Goal: Transaction & Acquisition: Purchase product/service

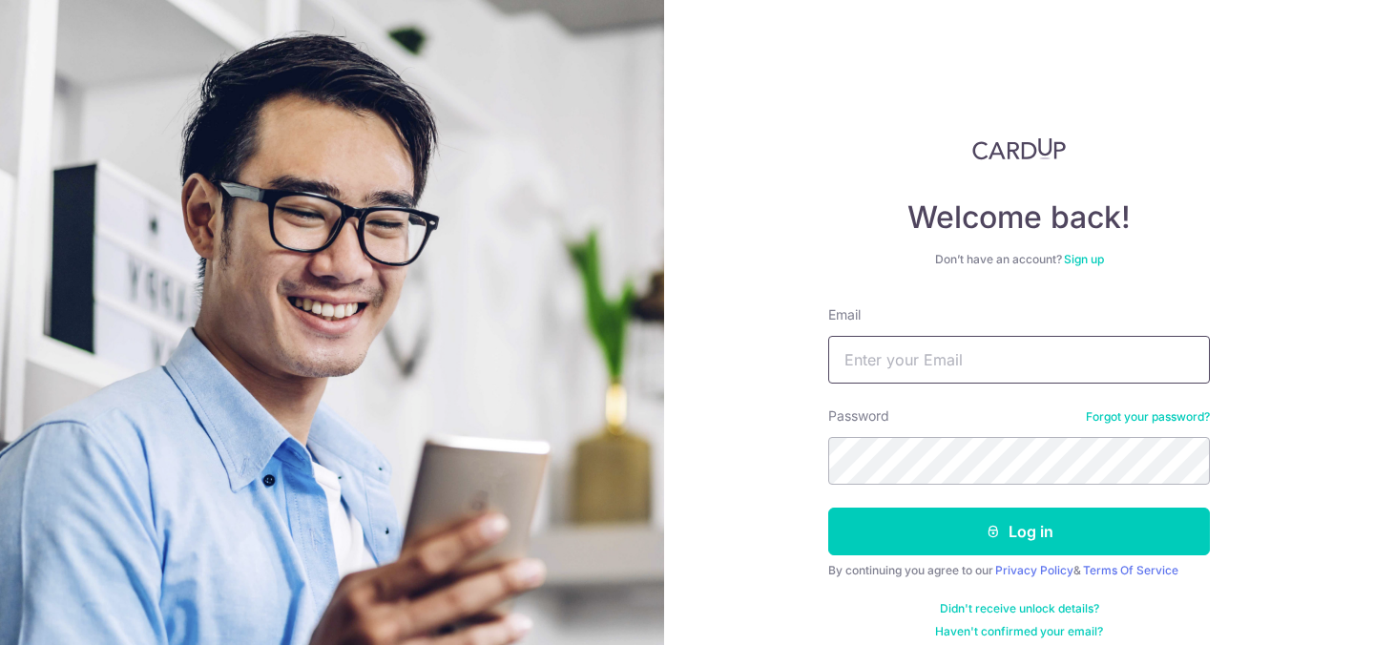
click at [873, 366] on input "Email" at bounding box center [1019, 360] width 382 height 48
type input "stulenvictor@gmail.com"
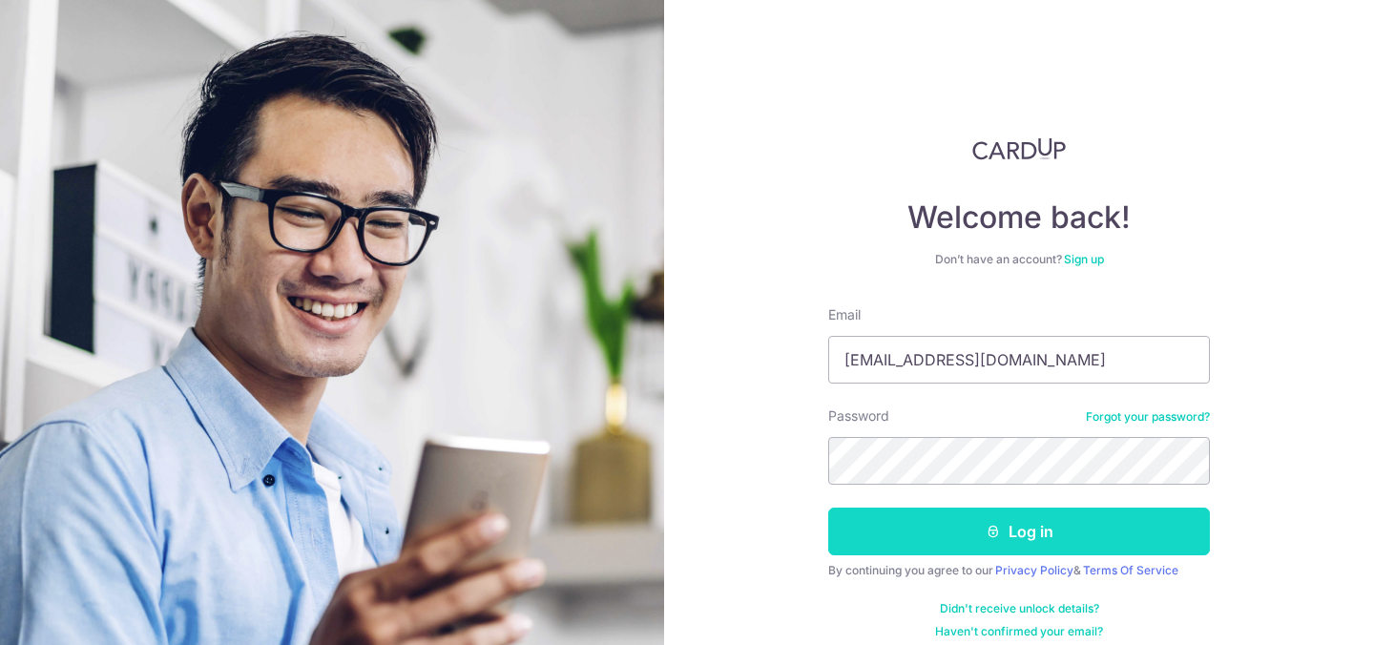
click at [937, 529] on button "Log in" at bounding box center [1019, 532] width 382 height 48
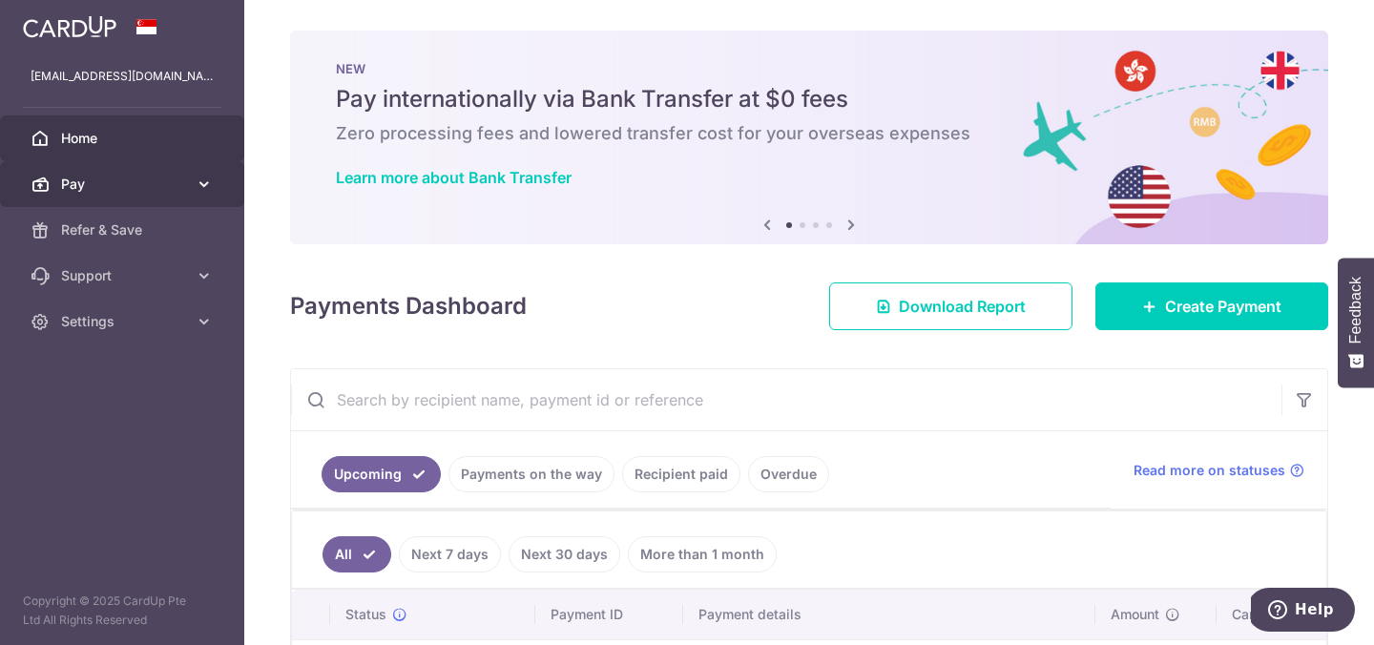
click at [150, 180] on span "Pay" at bounding box center [124, 184] width 126 height 19
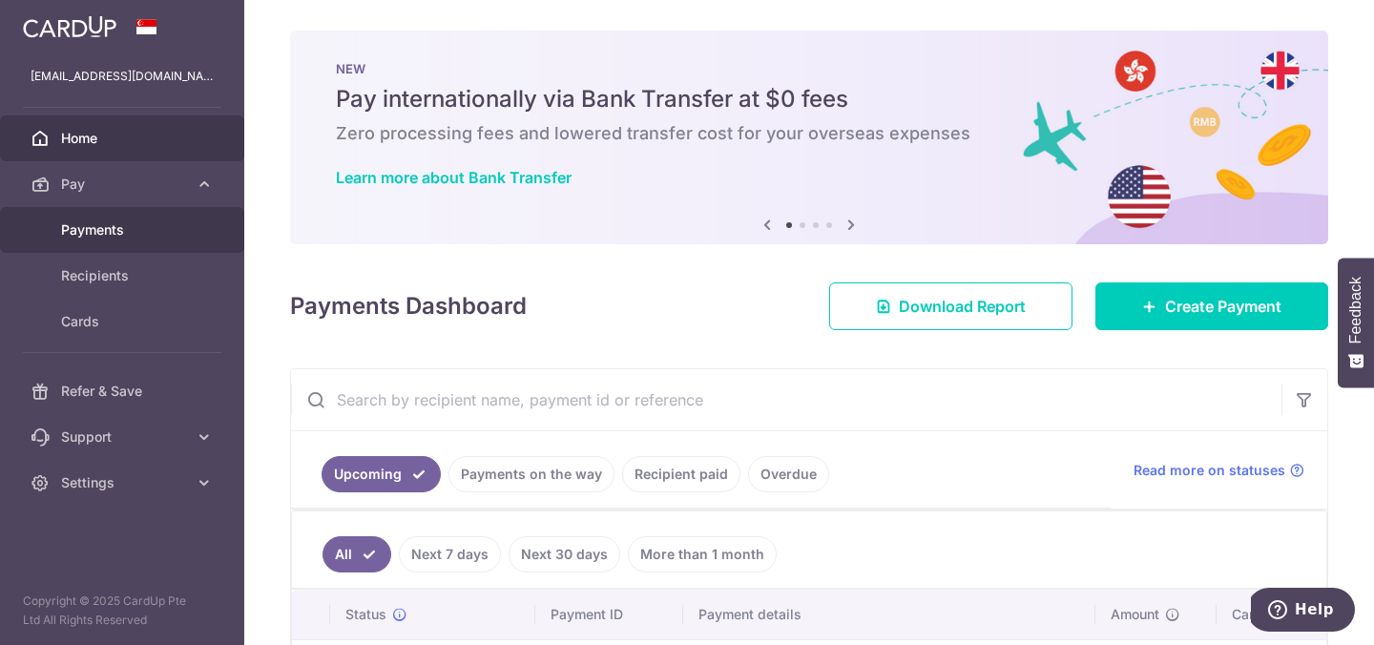
click at [136, 220] on link "Payments" at bounding box center [122, 230] width 244 height 46
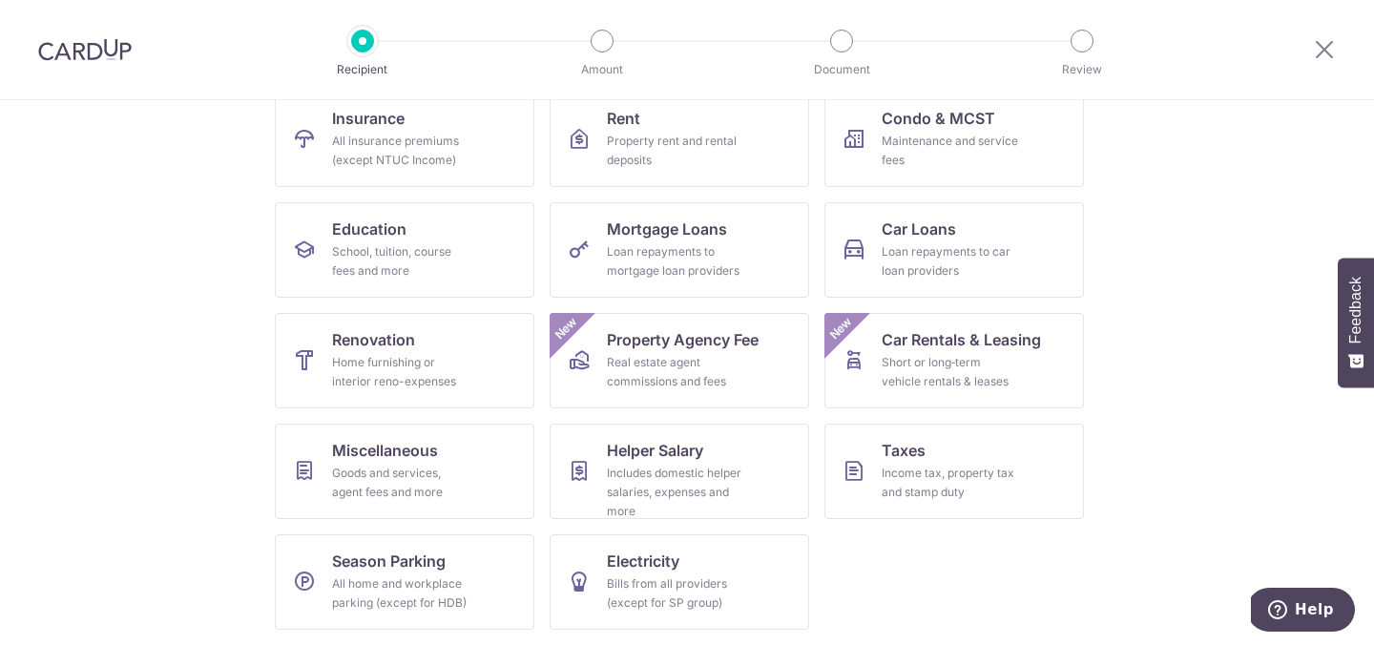
scroll to position [208, 0]
click at [446, 471] on div "Goods and services, agent fees and more" at bounding box center [400, 484] width 137 height 38
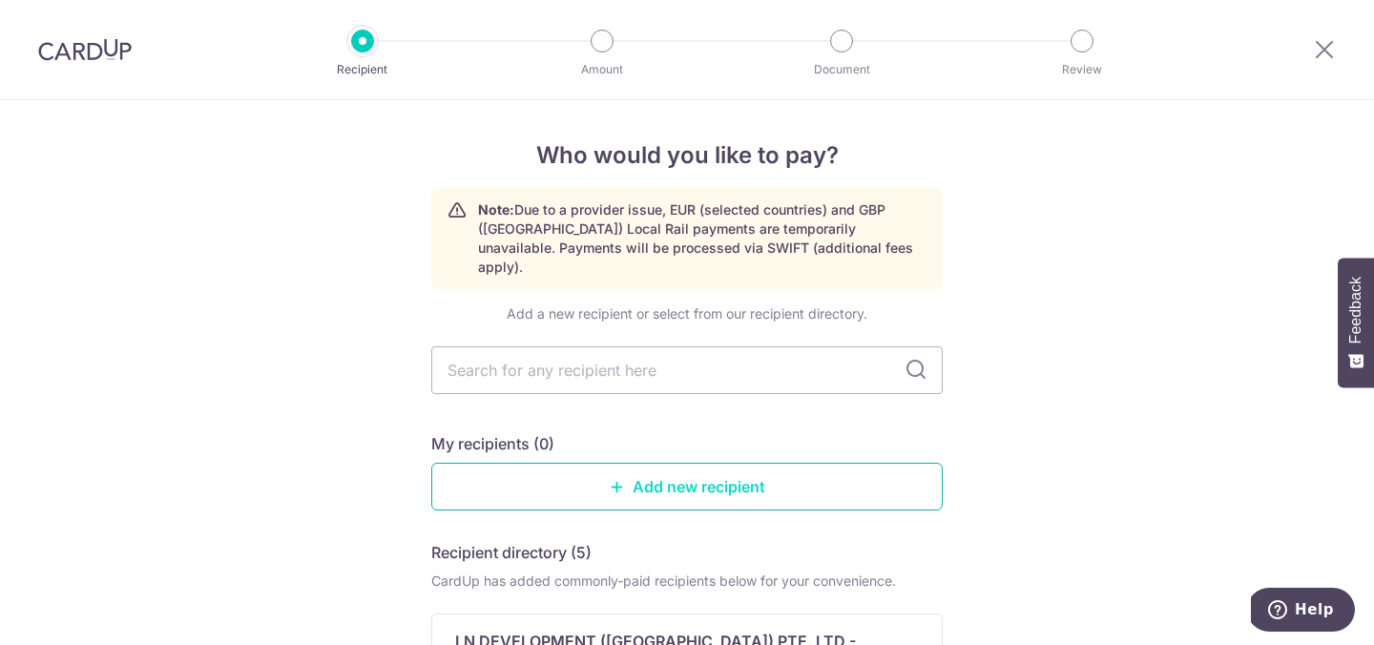
click at [717, 463] on link "Add new recipient" at bounding box center [687, 487] width 512 height 48
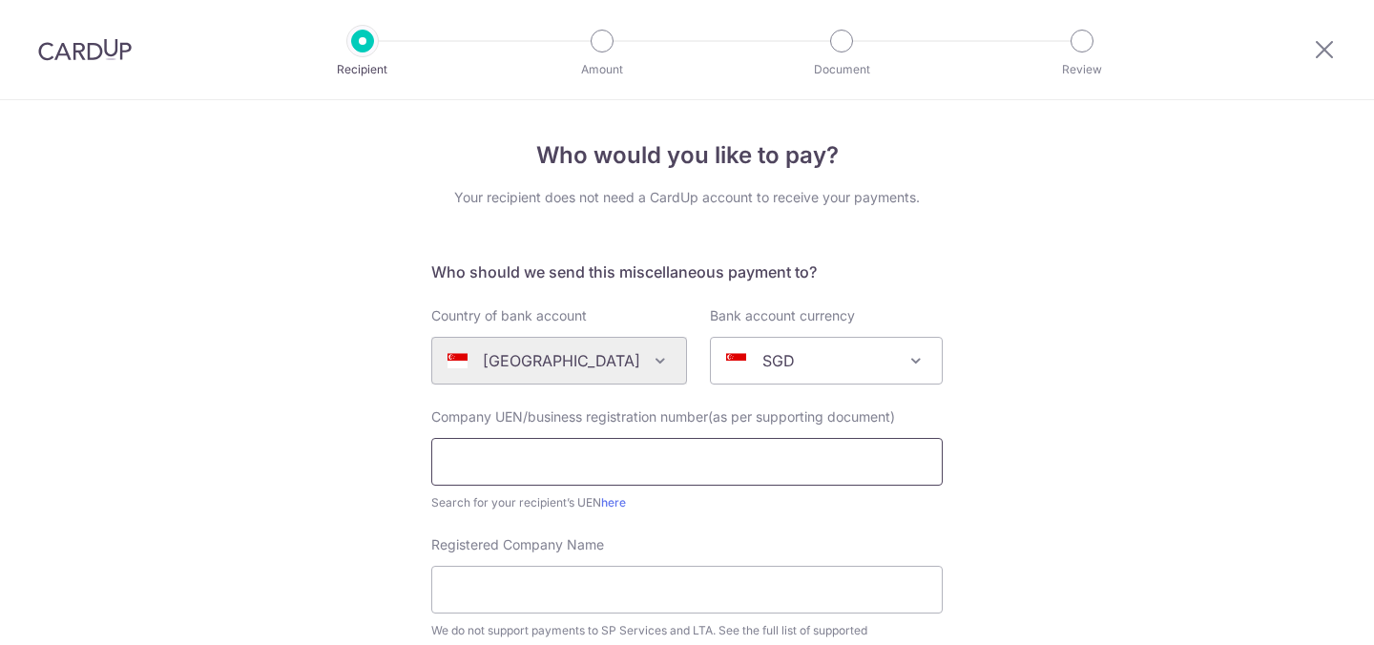
click at [722, 452] on input "text" at bounding box center [687, 462] width 512 height 48
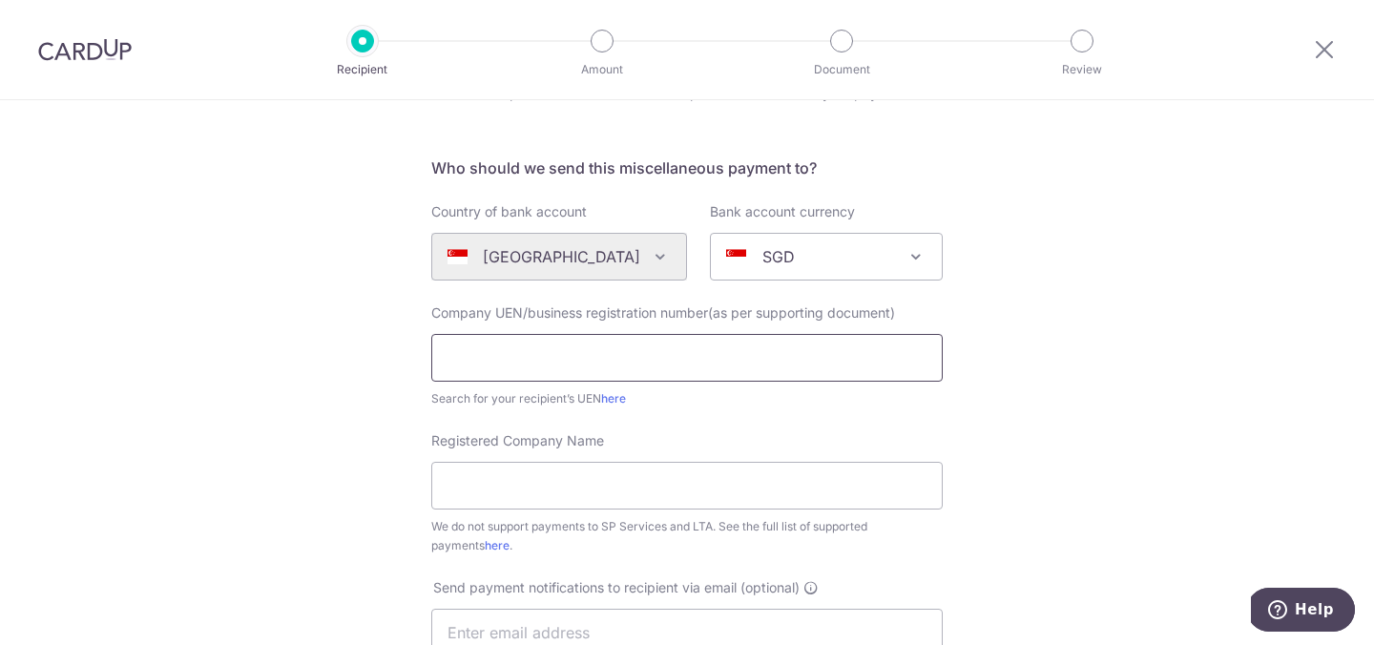
scroll to position [113, 0]
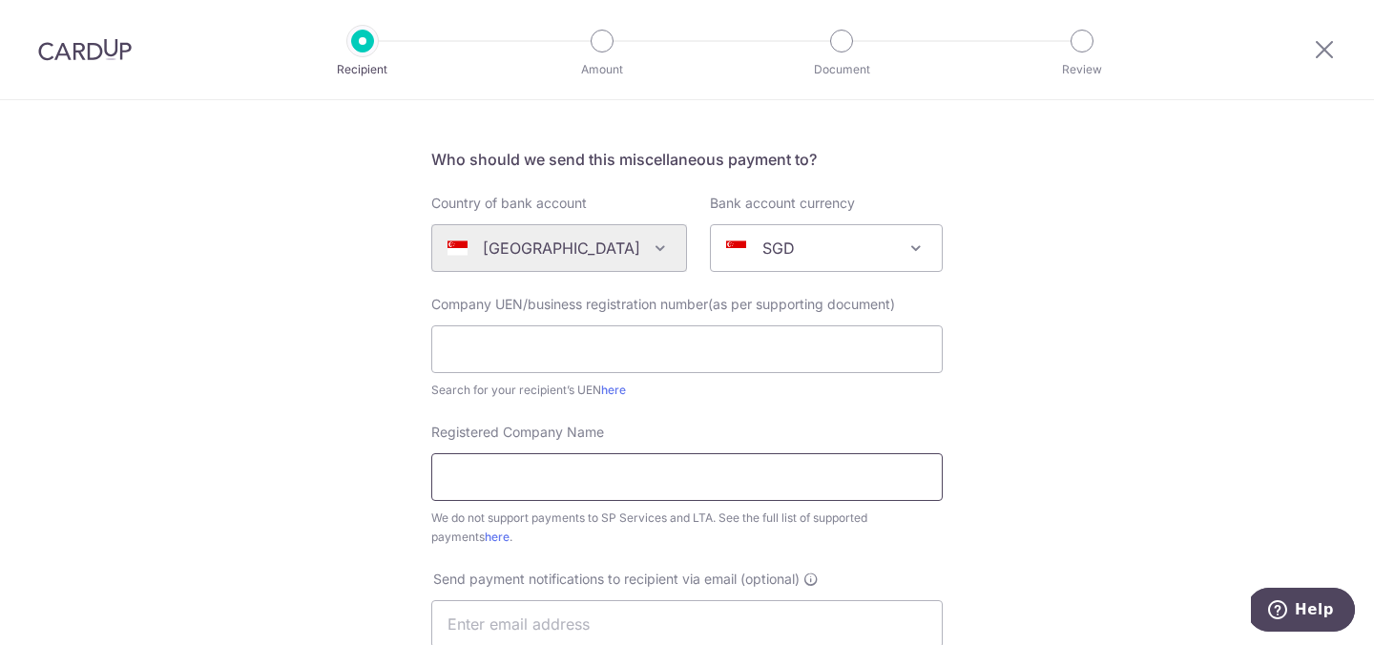
click at [617, 474] on input "Registered Company Name" at bounding box center [687, 477] width 512 height 48
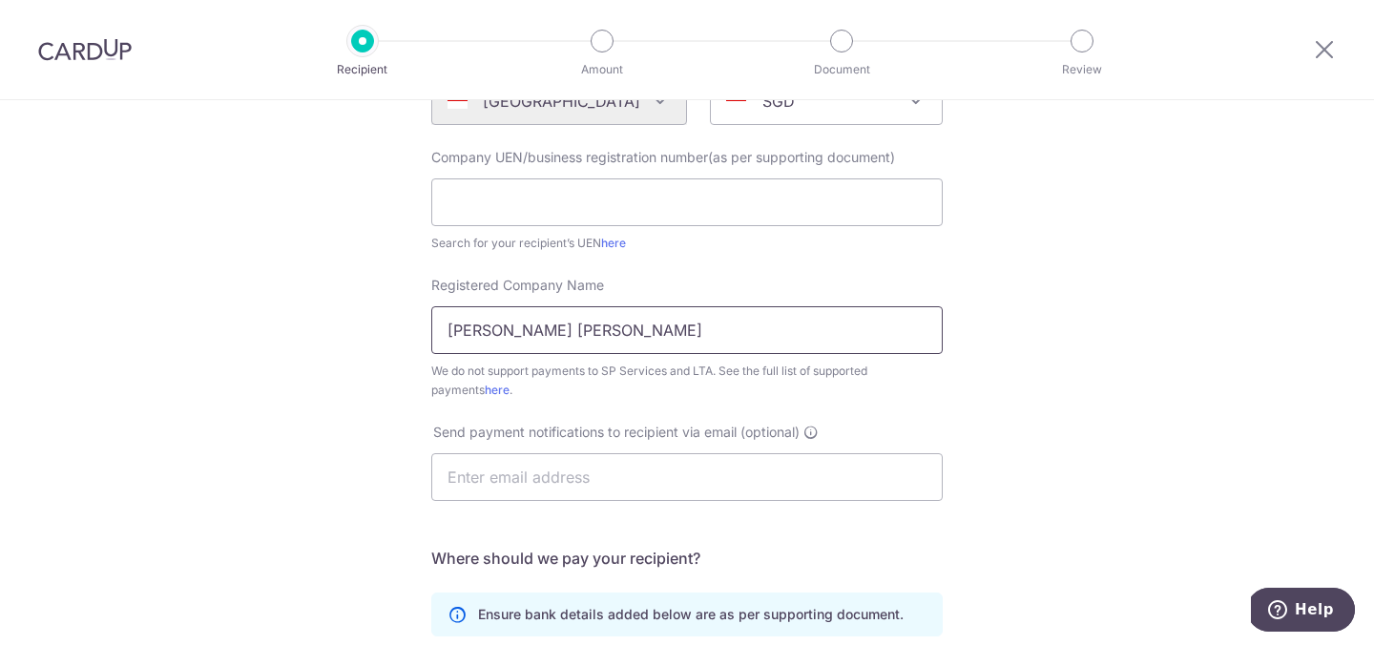
scroll to position [265, 0]
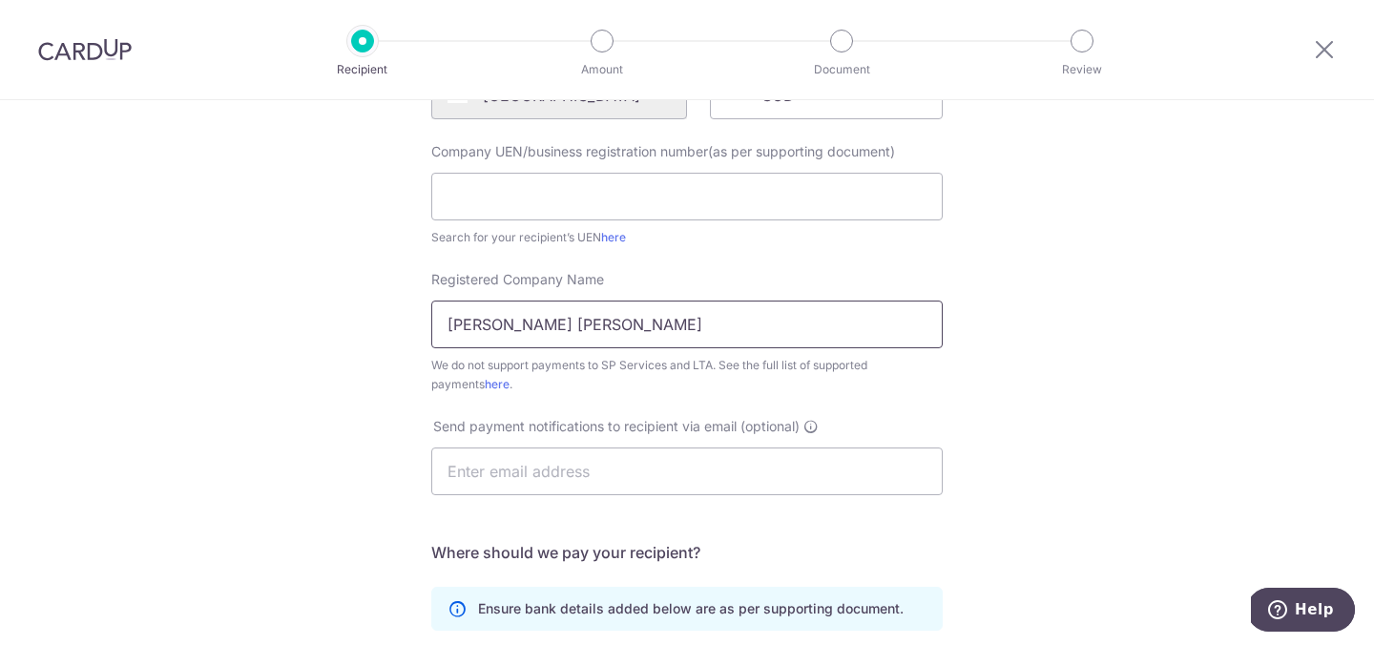
type input "Tan Pei Ling Sarah"
click at [1023, 298] on div "Who would you like to pay? Your recipient does not need a CardUp account to rec…" at bounding box center [687, 426] width 1374 height 1183
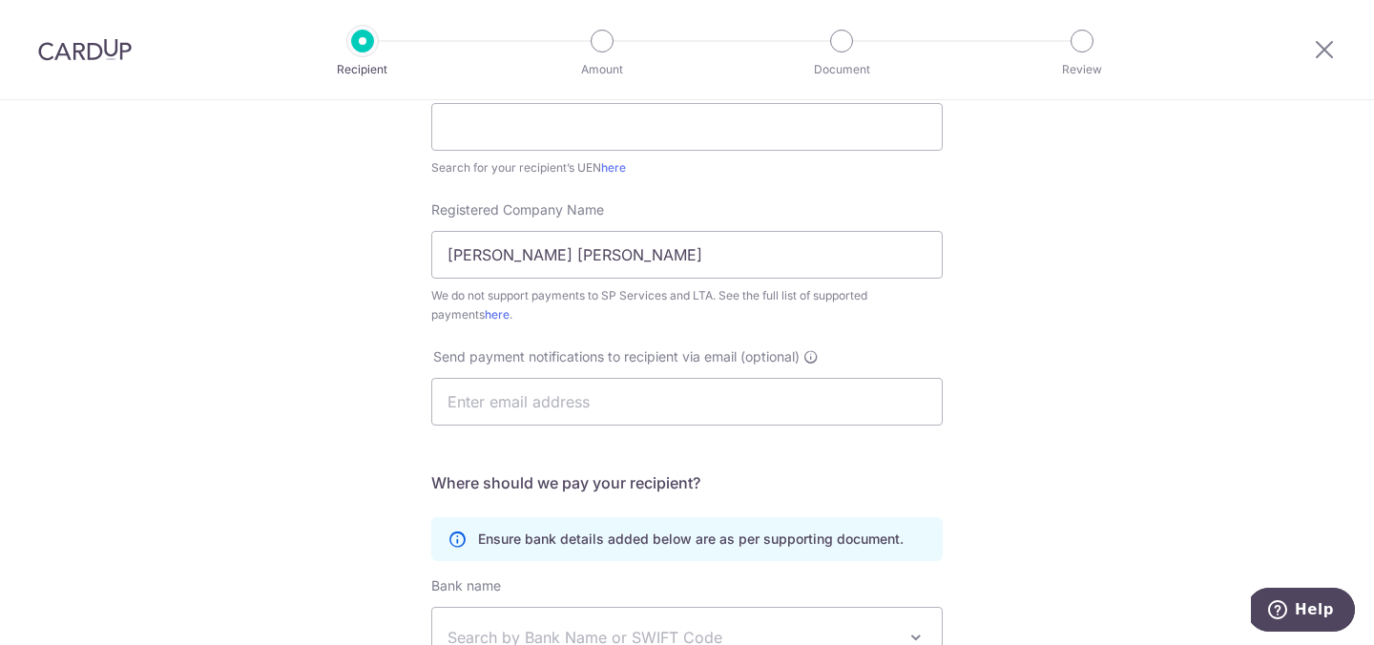
scroll to position [372, 0]
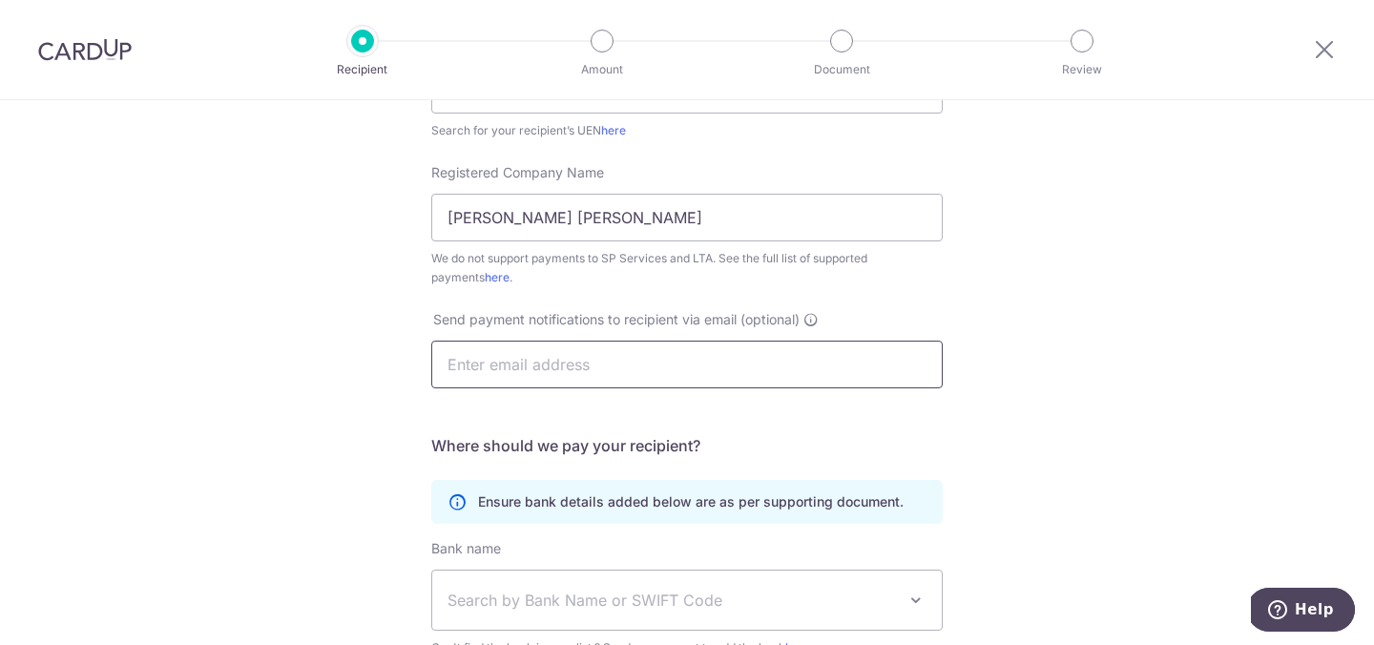
click at [756, 372] on input "text" at bounding box center [687, 365] width 512 height 48
type input "sales51limo@"
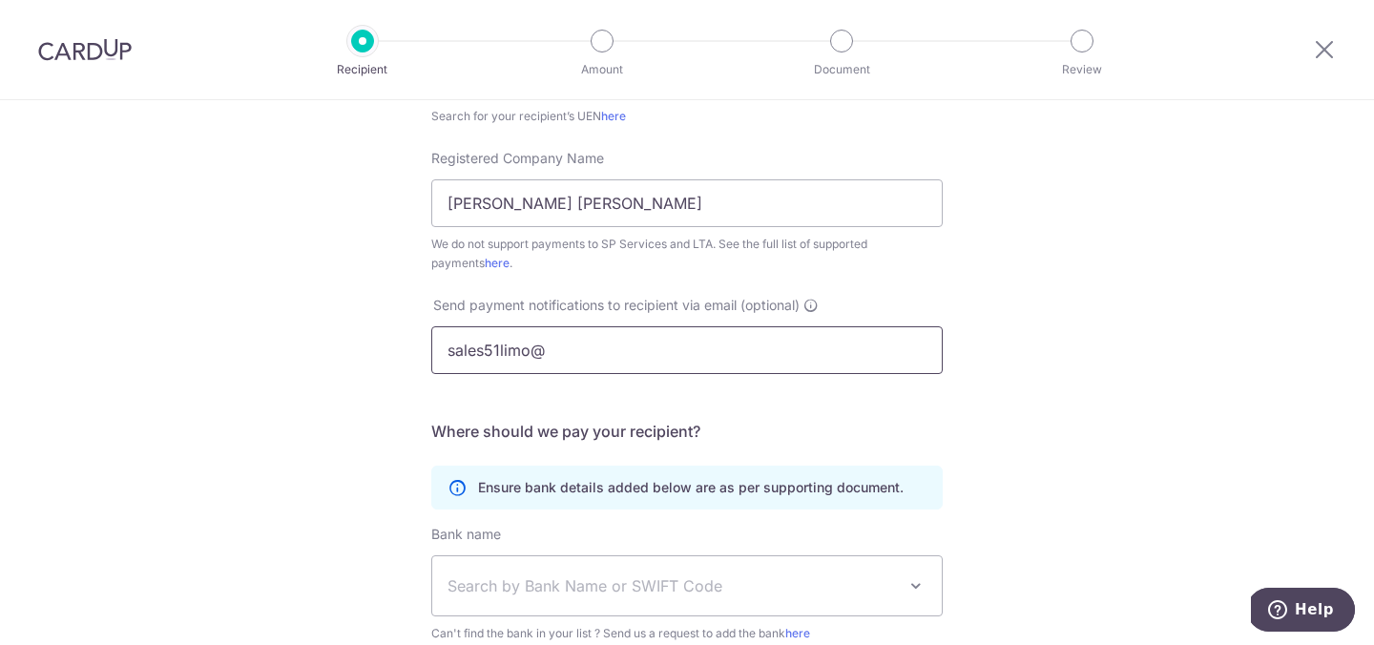
scroll to position [386, 0]
click at [792, 366] on input "sales51limo@" at bounding box center [687, 351] width 512 height 48
click at [1143, 376] on div "Who would you like to pay? Your recipient does not need a CardUp account to rec…" at bounding box center [687, 306] width 1374 height 1183
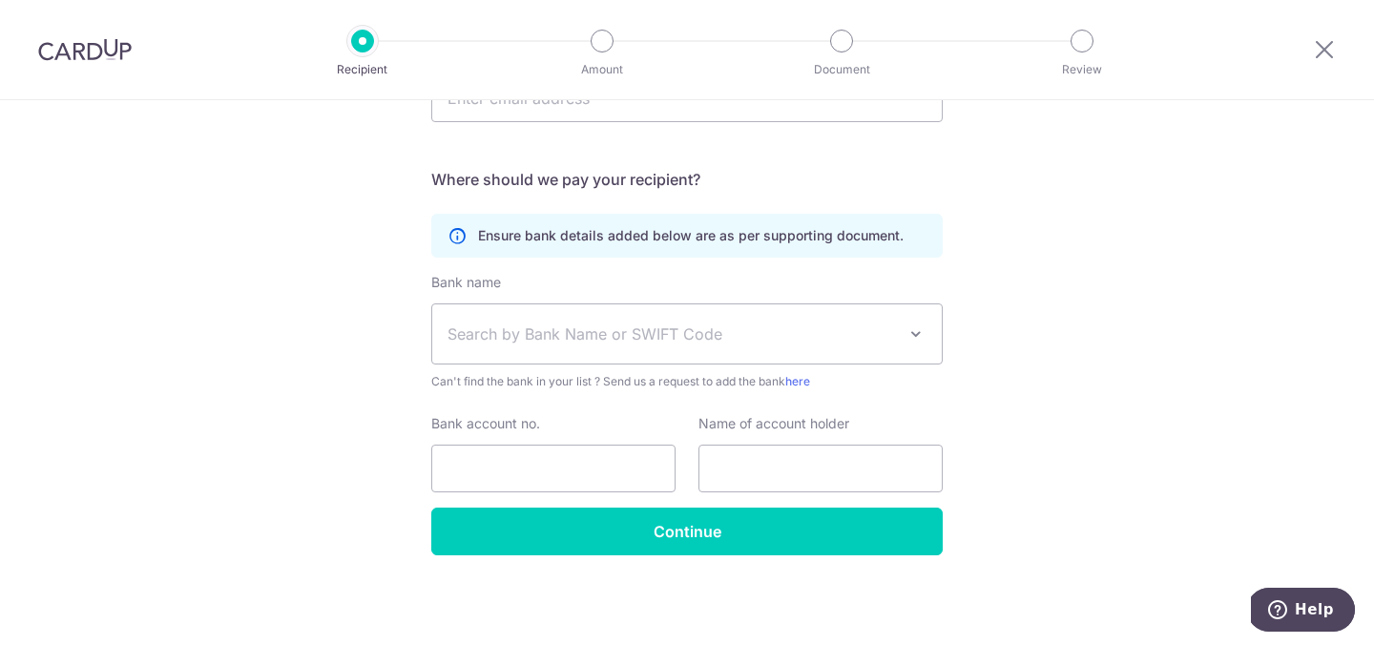
scroll to position [638, 0]
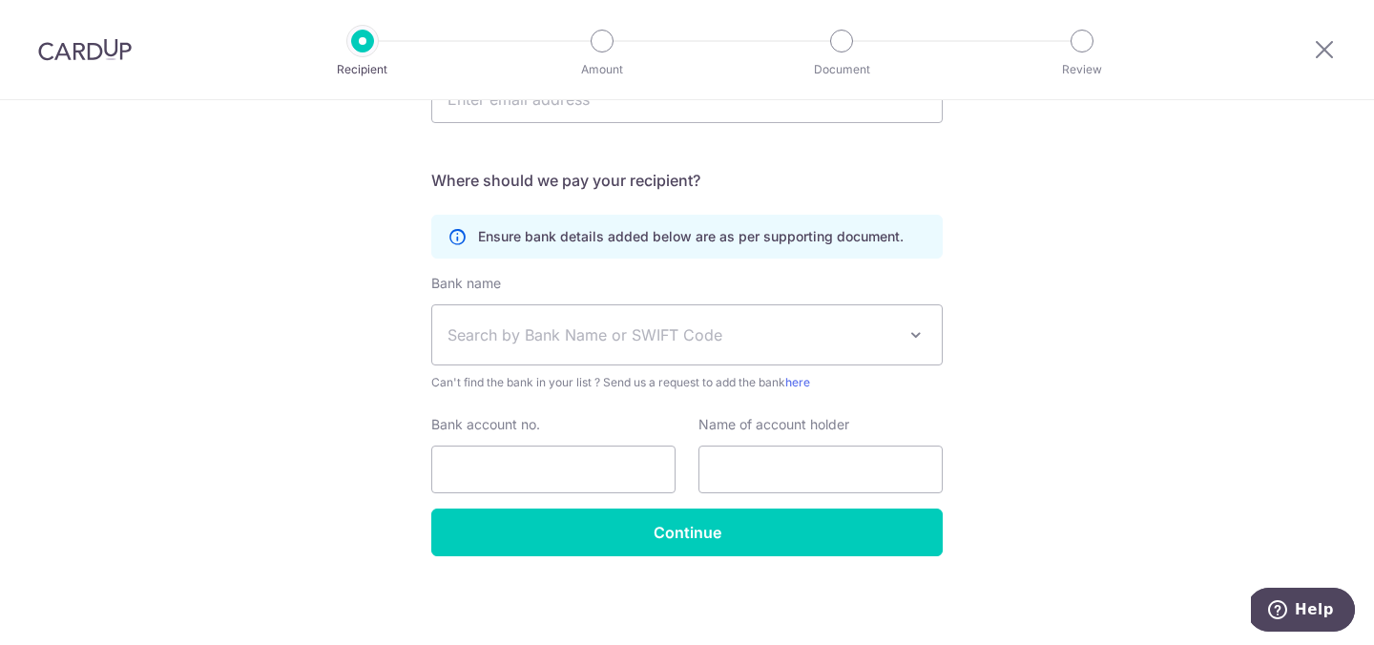
click at [812, 343] on span "Search by Bank Name or SWIFT Code" at bounding box center [672, 335] width 449 height 23
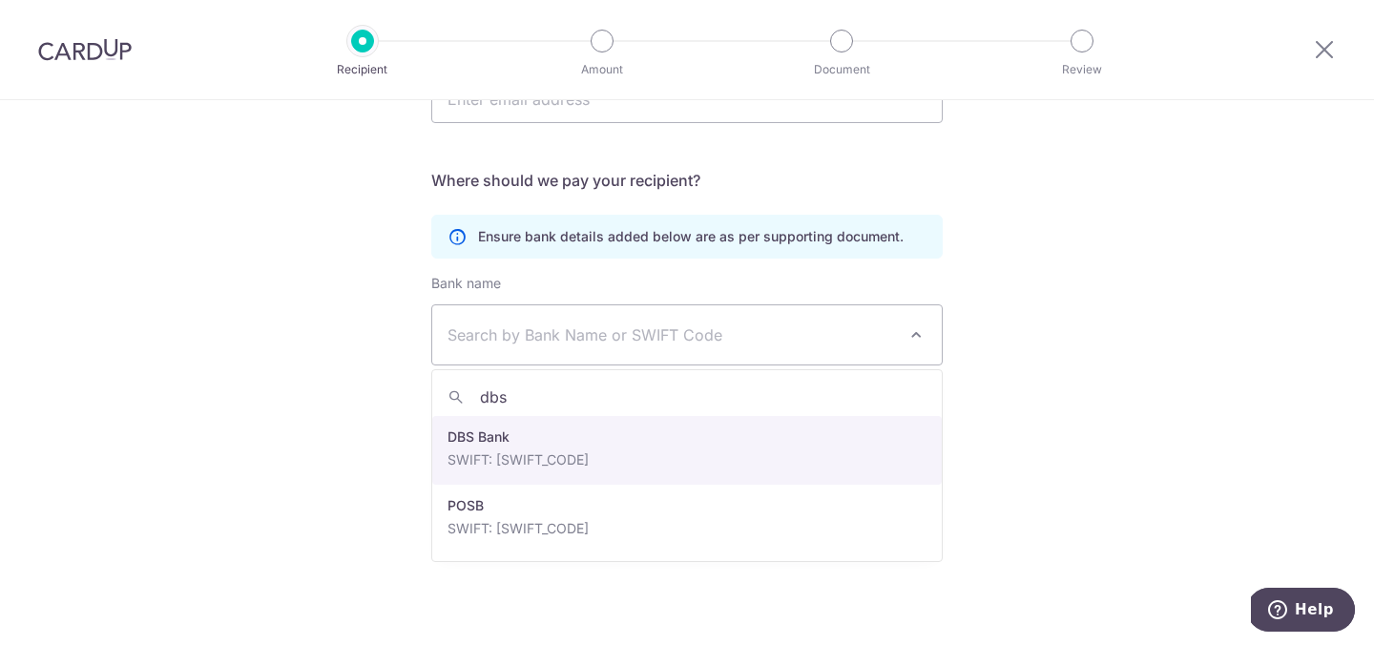
type input "dbs"
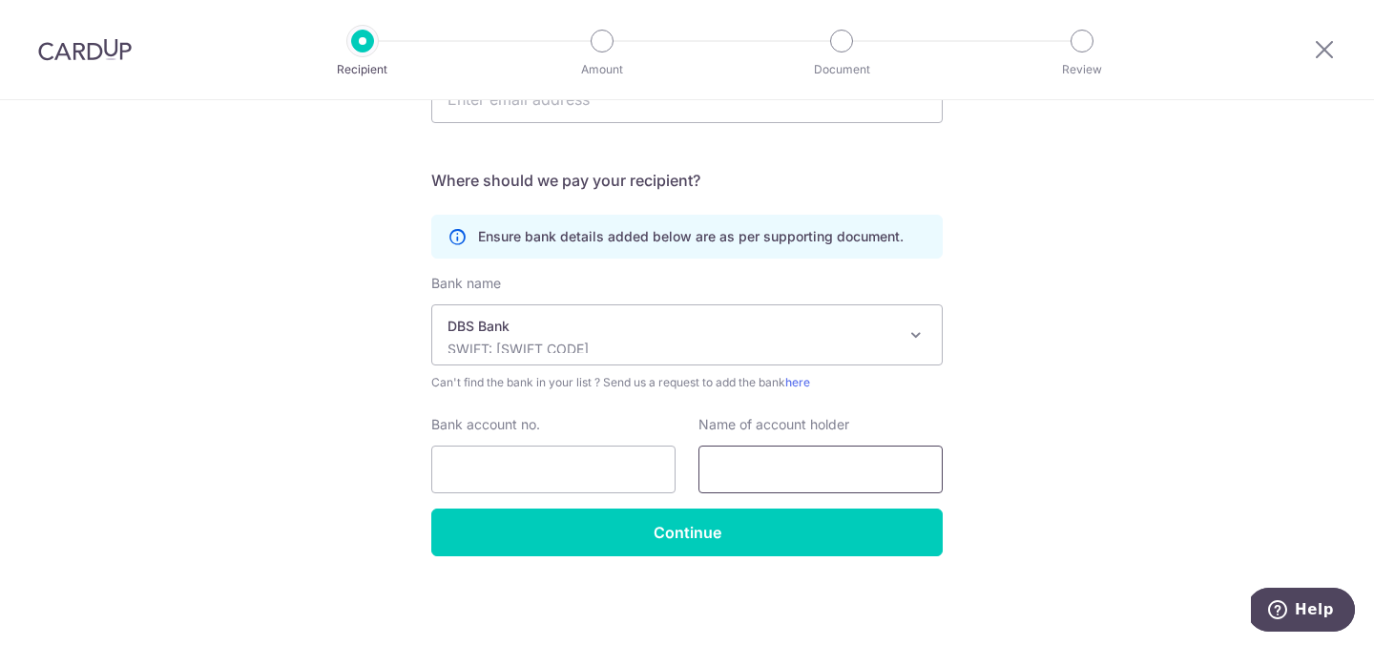
select select "6"
click at [584, 471] on input "Bank account no." at bounding box center [553, 470] width 244 height 48
type input "403414933"
type input "[PERSON_NAME] [PERSON_NAME]"
click at [1140, 413] on div "Who would you like to pay? Your recipient does not need a CardUp account to rec…" at bounding box center [687, 54] width 1374 height 1183
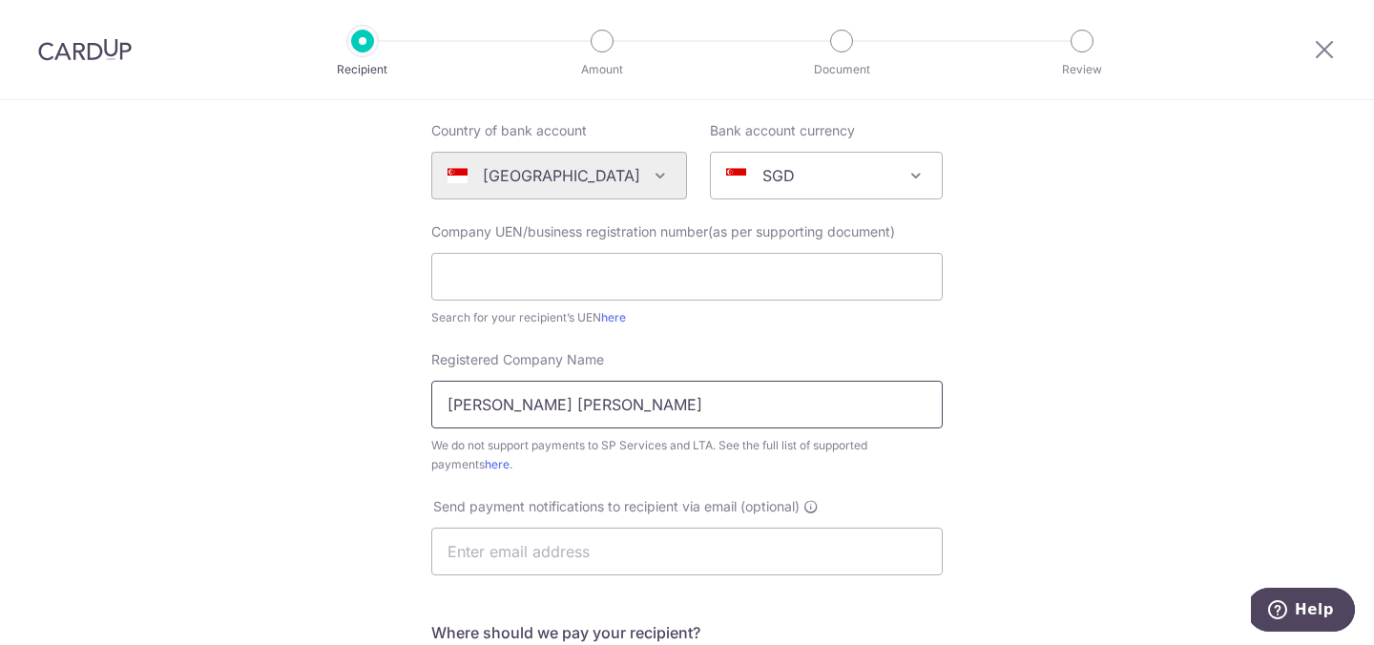
scroll to position [128, 0]
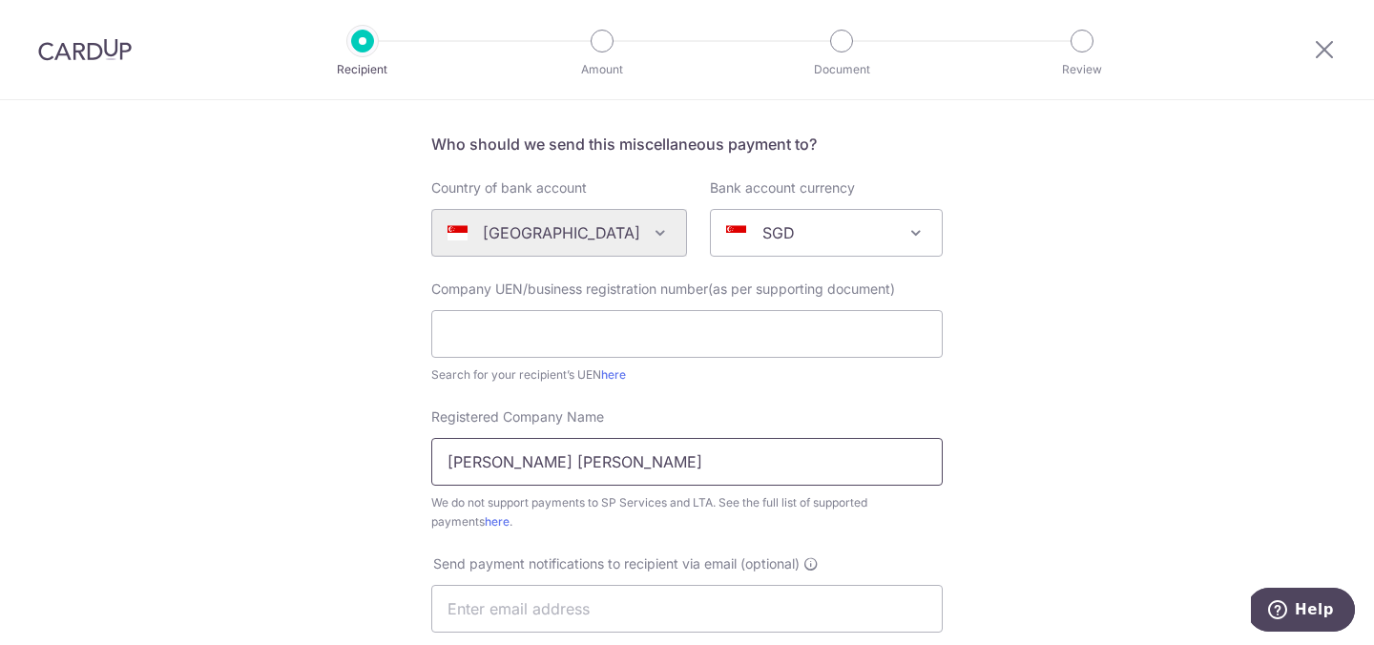
click at [776, 453] on input "[PERSON_NAME] [PERSON_NAME]" at bounding box center [687, 462] width 512 height 48
click at [1098, 381] on div "Who would you like to pay? Your recipient does not need a CardUp account to rec…" at bounding box center [687, 563] width 1374 height 1183
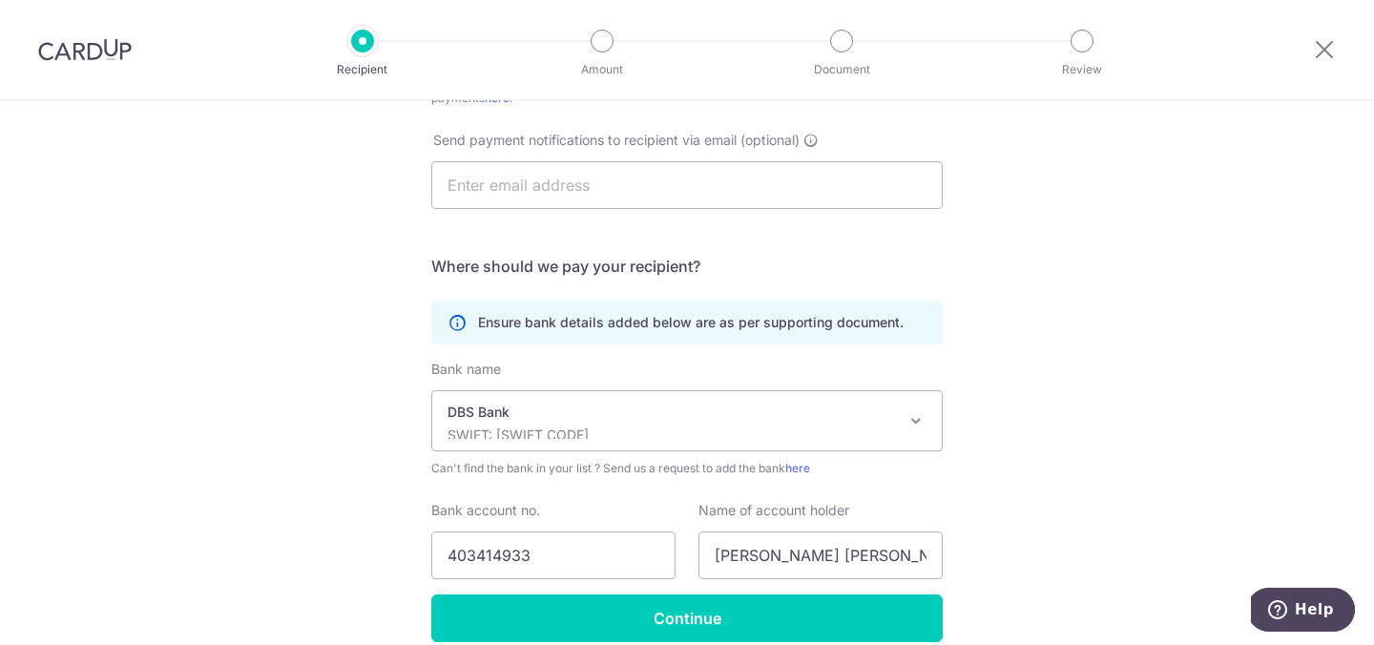
scroll to position [638, 0]
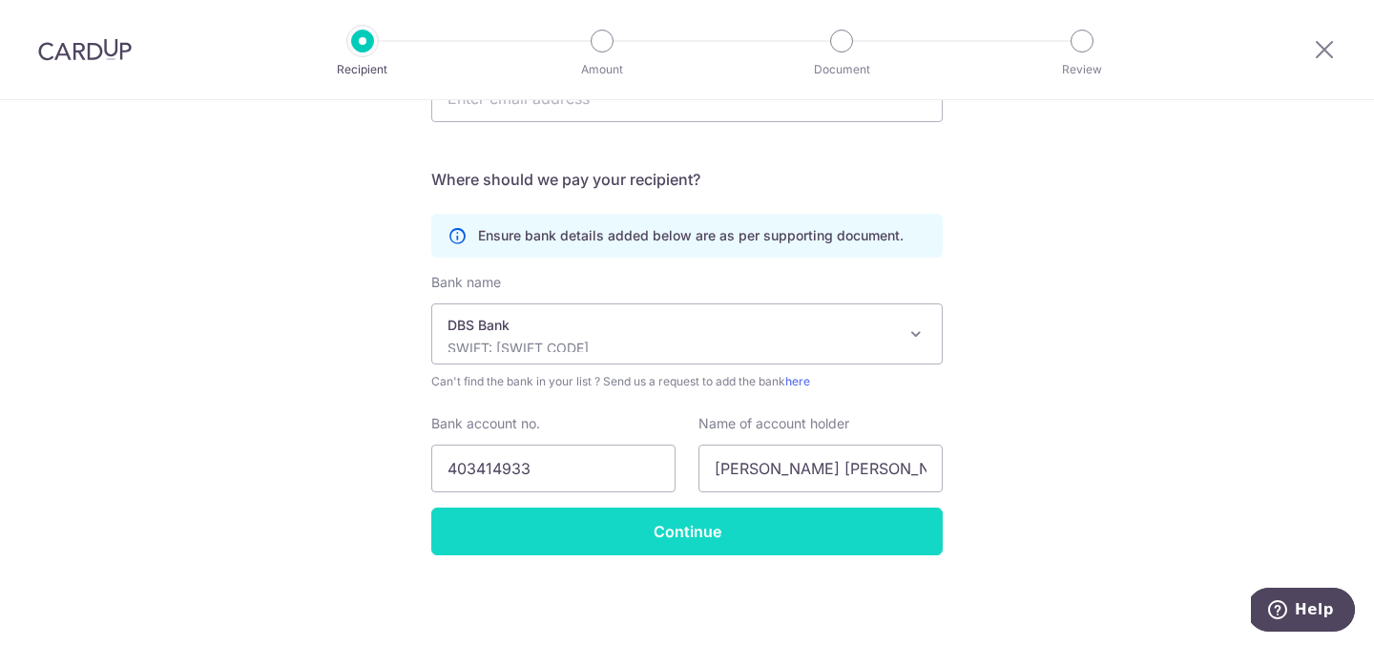
click at [910, 534] on input "Continue" at bounding box center [687, 532] width 512 height 48
